Goal: Information Seeking & Learning: Learn about a topic

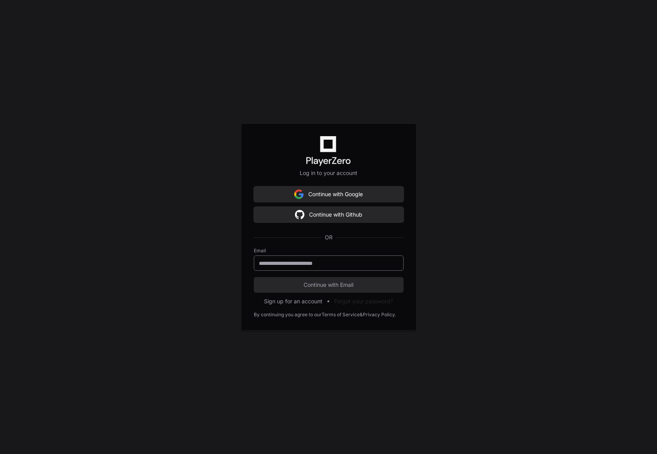
click at [329, 262] on input "email" at bounding box center [329, 263] width 140 height 8
type input "**********"
click at [353, 286] on span "Continue with Email" at bounding box center [329, 285] width 150 height 8
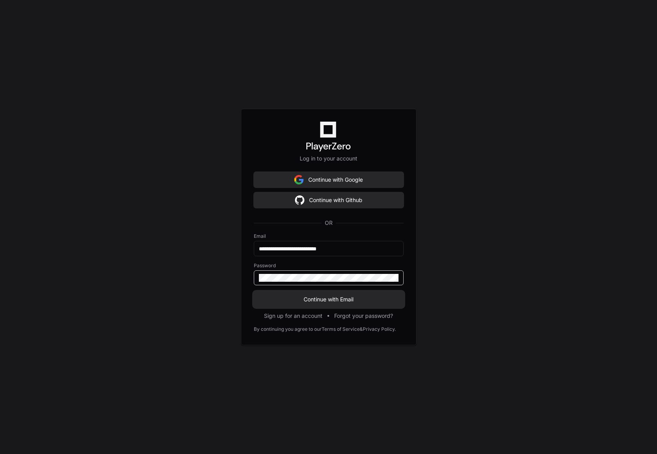
click at [334, 297] on span "Continue with Email" at bounding box center [329, 299] width 150 height 8
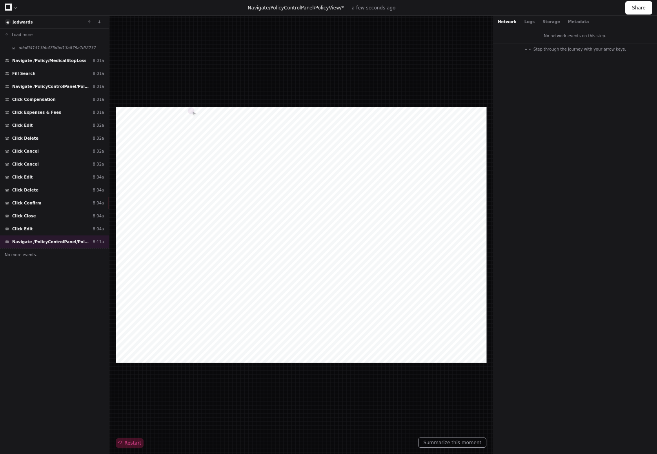
click at [129, 441] on span "Restart" at bounding box center [129, 443] width 23 height 6
click at [31, 186] on div "Click Delete 8:04a" at bounding box center [54, 190] width 109 height 13
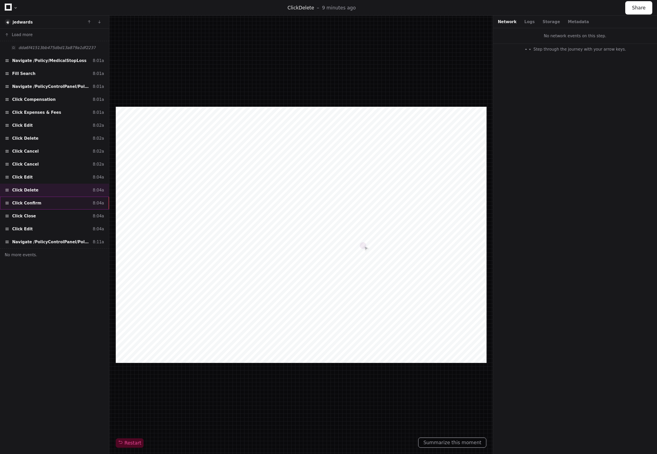
click at [58, 203] on div "Click Confirm 8:04a" at bounding box center [54, 203] width 109 height 13
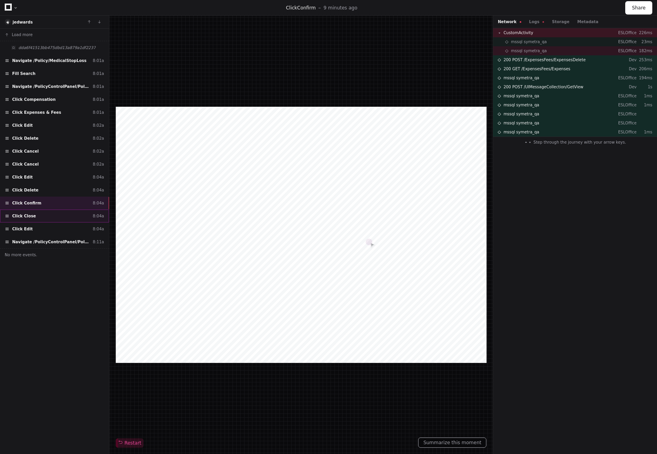
click at [45, 215] on div "Click Close 8:04a" at bounding box center [54, 215] width 109 height 13
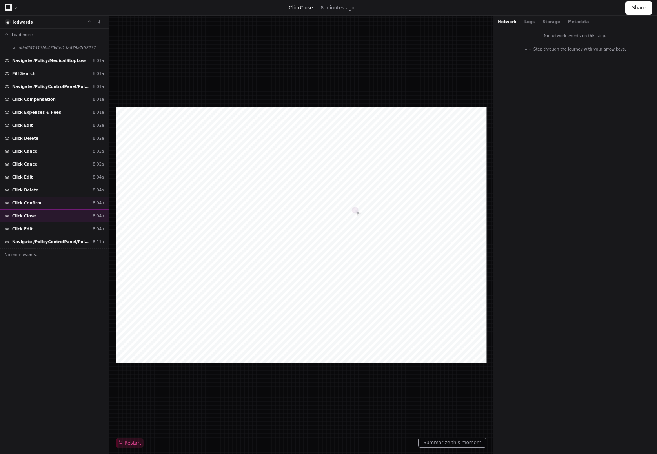
click at [41, 206] on div "Click Confirm 8:04a" at bounding box center [54, 203] width 109 height 13
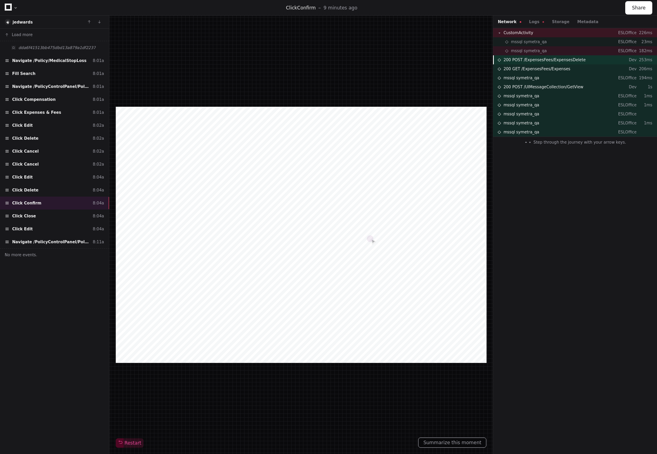
click at [553, 63] on div "200 POST /ExpensesFees/ExpensesDelete Dev 253ms" at bounding box center [575, 59] width 164 height 9
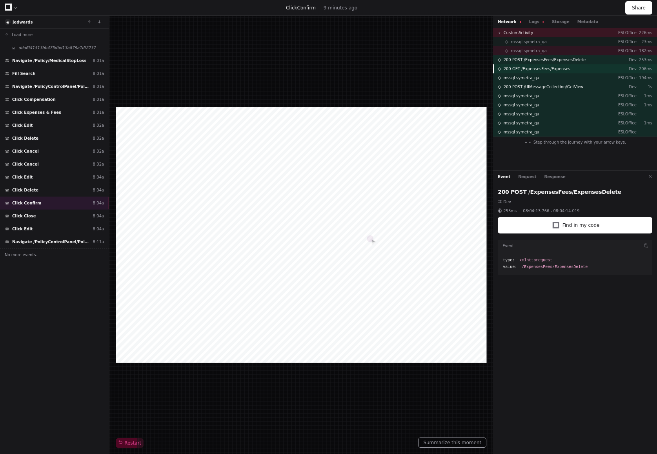
click at [551, 67] on span "200 GET /ExpensesFees/Expenses" at bounding box center [537, 69] width 67 height 6
click at [529, 80] on span "mssql symetra_qa" at bounding box center [522, 78] width 36 height 6
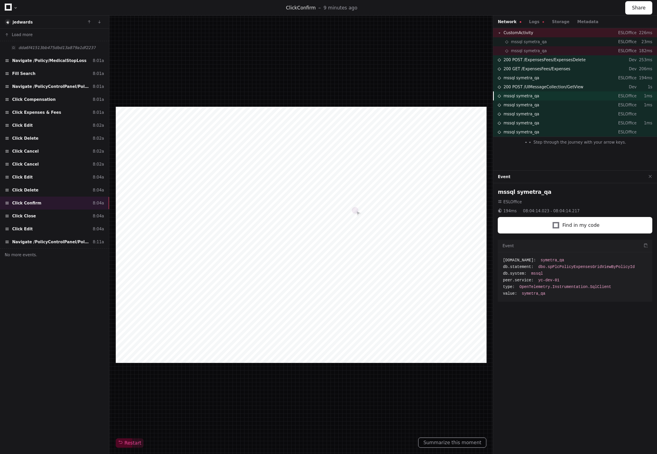
click at [533, 95] on span "mssql symetra_qa" at bounding box center [522, 96] width 36 height 6
click at [533, 102] on span "mssql symetra_qa" at bounding box center [522, 105] width 36 height 6
click at [534, 110] on div "mssql symetra_qa ESLOffice" at bounding box center [575, 113] width 164 height 9
click at [528, 127] on div "mssql symetra_qa ESLOffice" at bounding box center [575, 131] width 164 height 9
click at [525, 70] on span "200 GET /ExpensesFees/Expenses" at bounding box center [537, 69] width 67 height 6
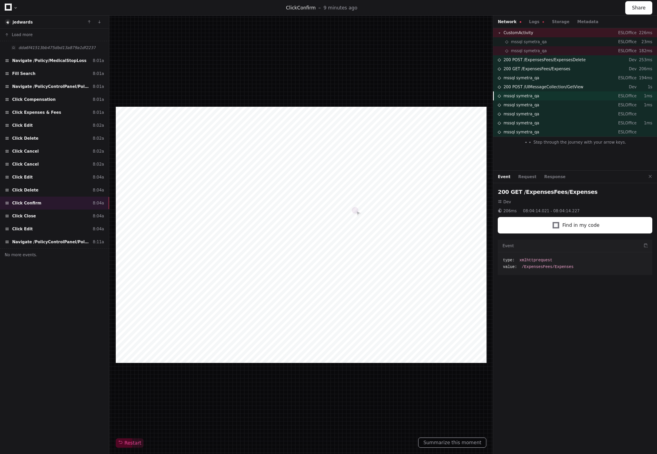
click at [530, 98] on span "mssql symetra_qa" at bounding box center [522, 96] width 36 height 6
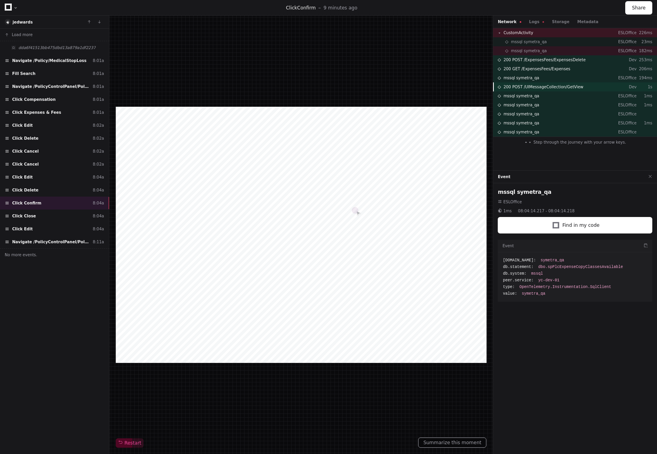
click at [529, 86] on span "200 POST /UIMessageCollection/GetView" at bounding box center [544, 87] width 80 height 6
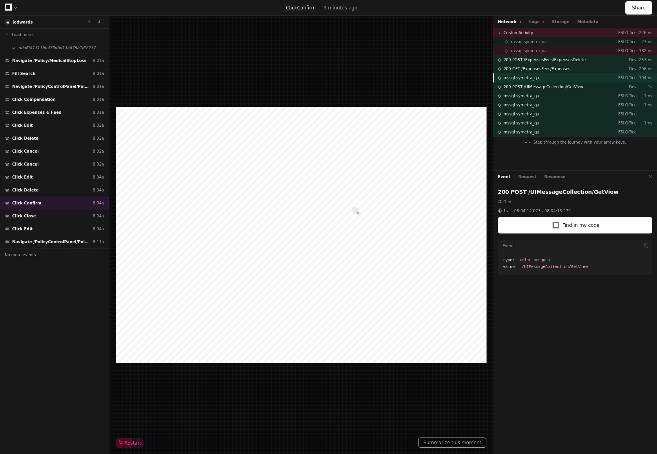
click at [534, 79] on span "mssql symetra_qa" at bounding box center [522, 78] width 36 height 6
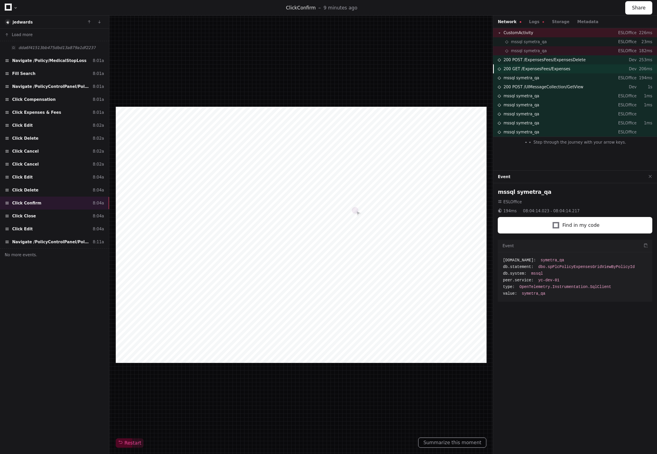
click at [534, 70] on span "200 GET /ExpensesFees/Expenses" at bounding box center [537, 69] width 67 height 6
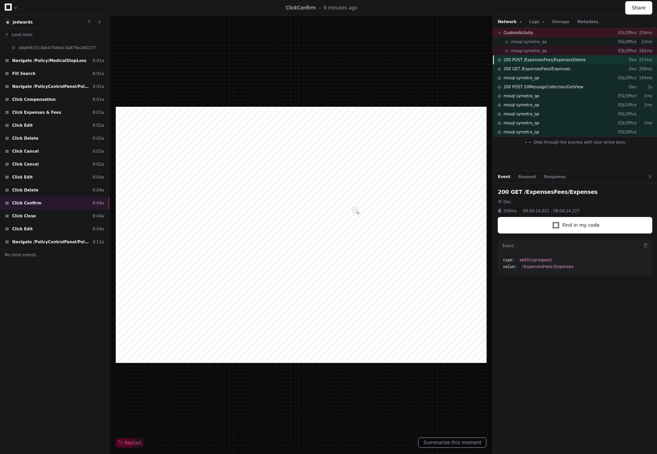
click at [538, 63] on div "200 POST /ExpensesFees/ExpensesDelete Dev 253ms" at bounding box center [575, 59] width 164 height 9
click at [604, 228] on button "Find in my code" at bounding box center [575, 225] width 155 height 16
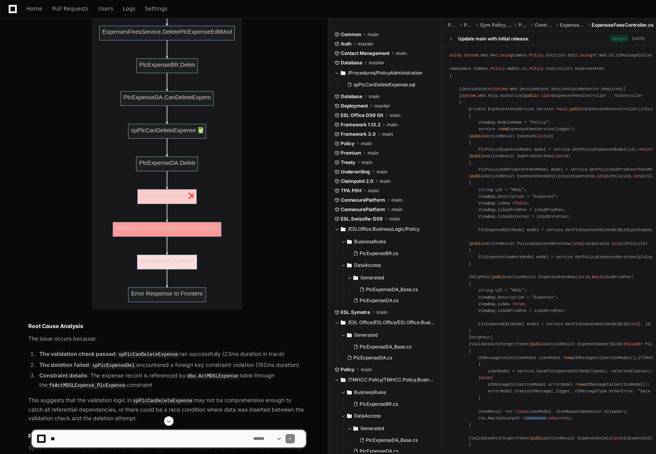
scroll to position [1293, 0]
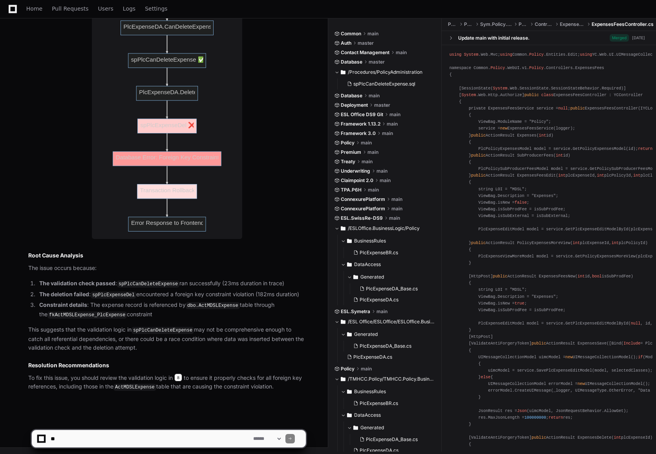
click at [182, 377] on span "8" at bounding box center [178, 377] width 8 height 8
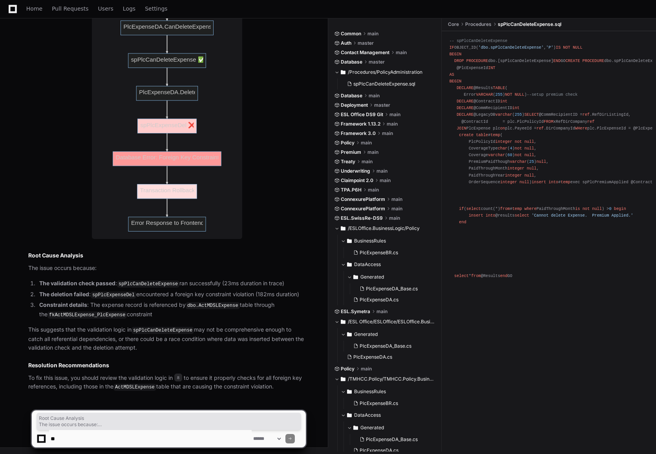
drag, startPoint x: 24, startPoint y: 256, endPoint x: 294, endPoint y: 388, distance: 300.2
copy article "Root Cause Analysis The issue occurs because: The validation check passed : spP…"
